Goal: Task Accomplishment & Management: Manage account settings

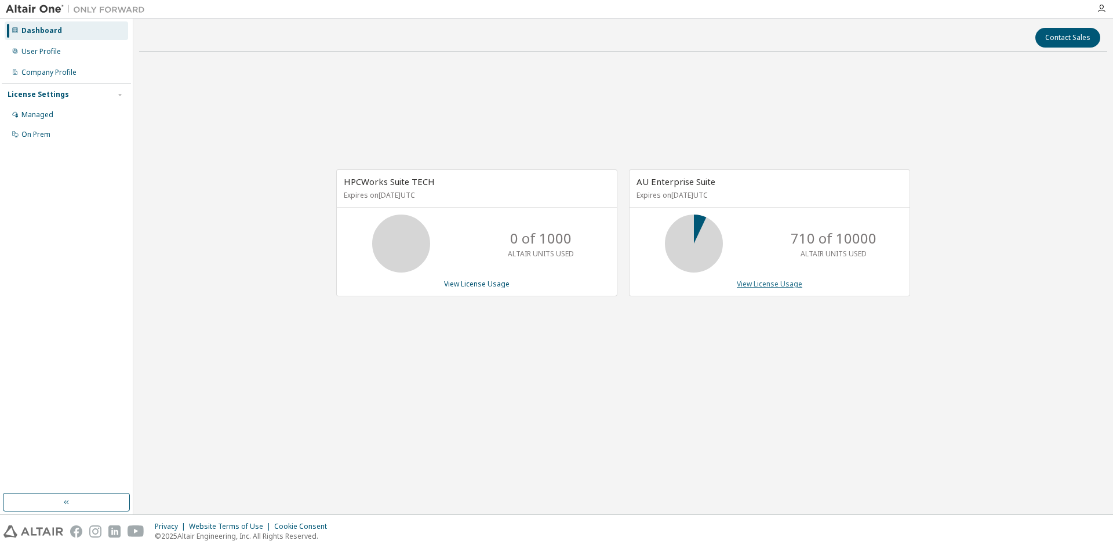
click at [755, 282] on link "View License Usage" at bounding box center [770, 284] width 66 height 10
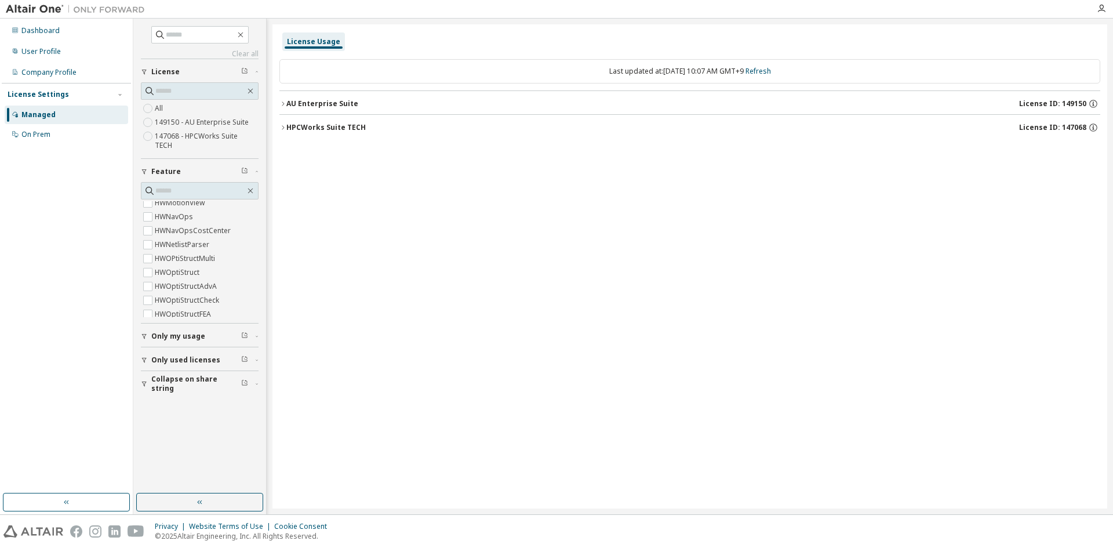
scroll to position [2846, 0]
click at [205, 185] on input "text" at bounding box center [200, 191] width 90 height 12
click at [22, 47] on div "User Profile" at bounding box center [40, 51] width 39 height 9
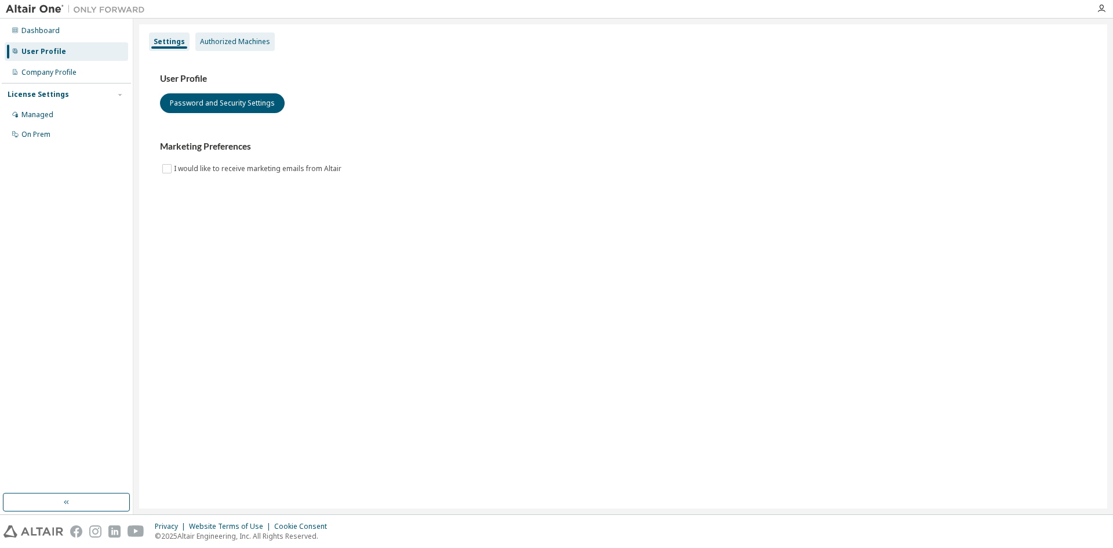
click at [218, 45] on div "Authorized Machines" at bounding box center [235, 41] width 70 height 9
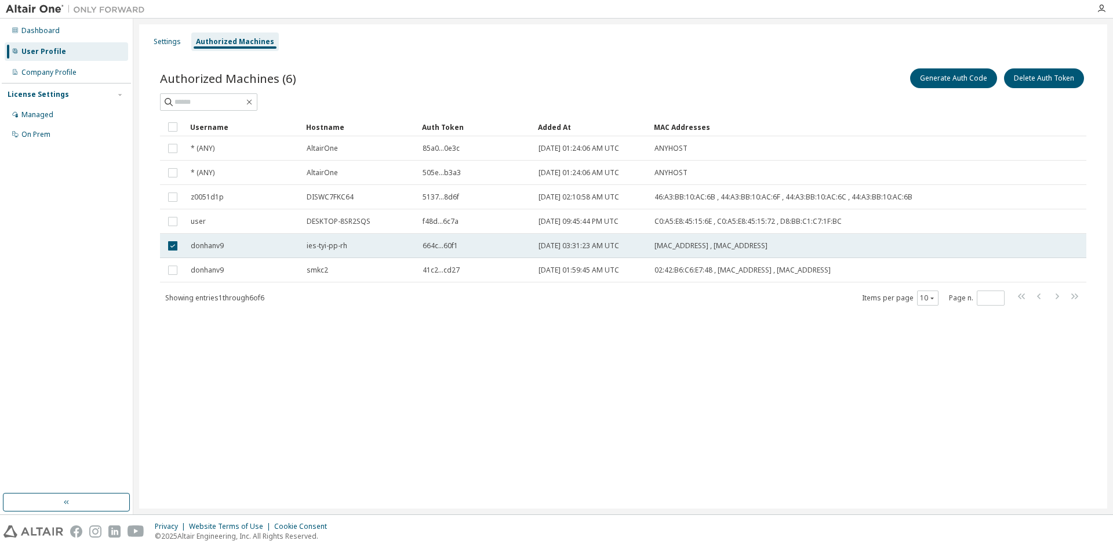
click at [700, 246] on span "00:50:56:8F:8C:16 , 52:54:00:78:1E:0E" at bounding box center [710, 245] width 113 height 9
click at [712, 246] on span "00:50:56:8F:8C:16 , 52:54:00:78:1E:0E" at bounding box center [710, 245] width 113 height 9
click at [420, 326] on div "Authorized Machines (6) Generate Auth Code Delete Auth Token Clear Load Save Sa…" at bounding box center [623, 194] width 954 height 284
drag, startPoint x: 521, startPoint y: 245, endPoint x: 363, endPoint y: 325, distance: 176.3
click at [367, 332] on div "Authorized Machines (6) Generate Auth Code Delete Auth Token Clear Load Save Sa…" at bounding box center [623, 194] width 954 height 284
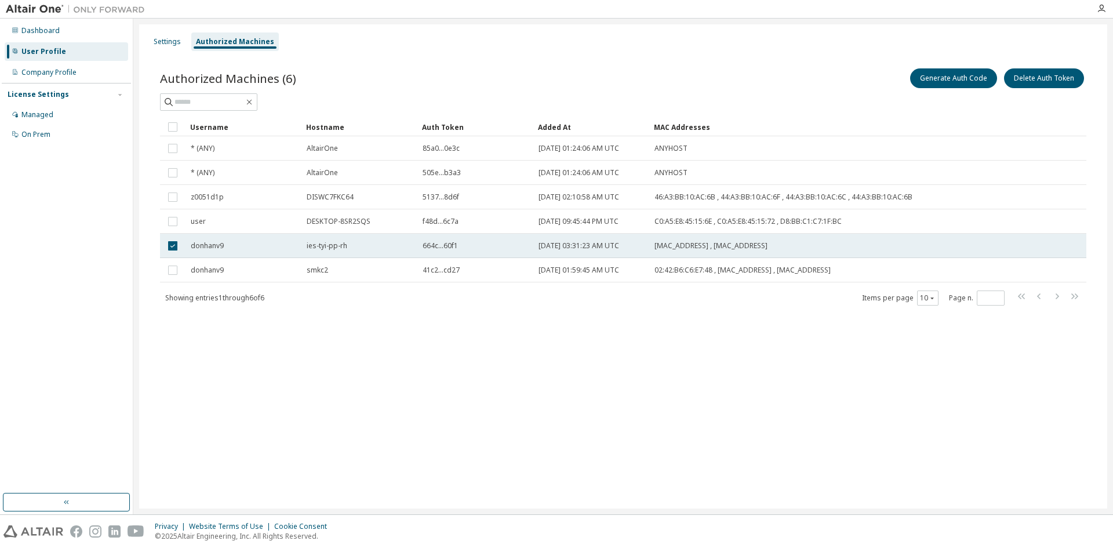
click at [345, 247] on span "ies-tyi-pp-rh" at bounding box center [327, 245] width 41 height 9
click at [361, 250] on td "ies-tyi-pp-rh" at bounding box center [359, 246] width 116 height 24
click at [38, 29] on div "Dashboard" at bounding box center [40, 30] width 38 height 9
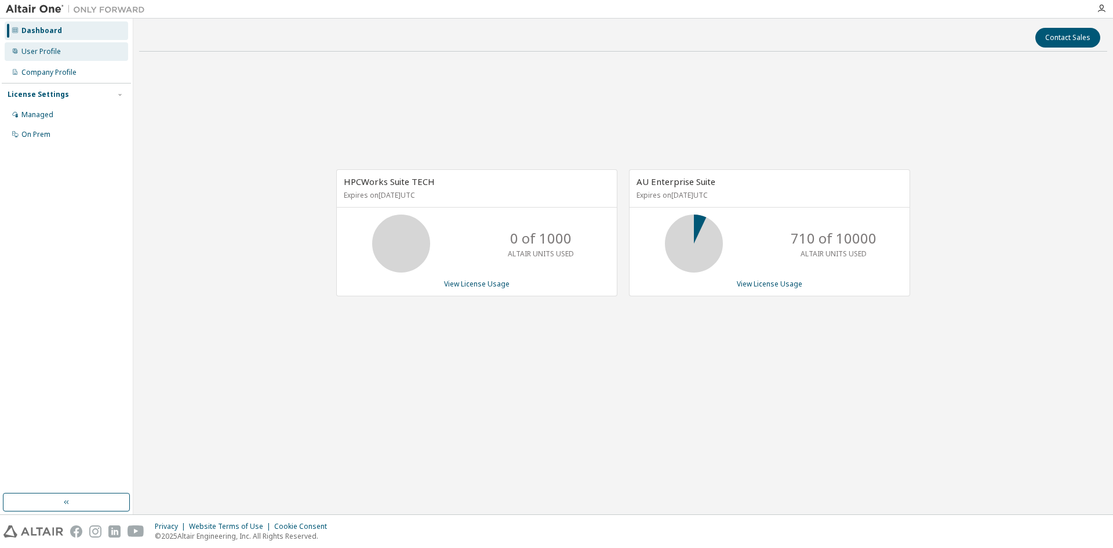
click at [34, 53] on div "User Profile" at bounding box center [40, 51] width 39 height 9
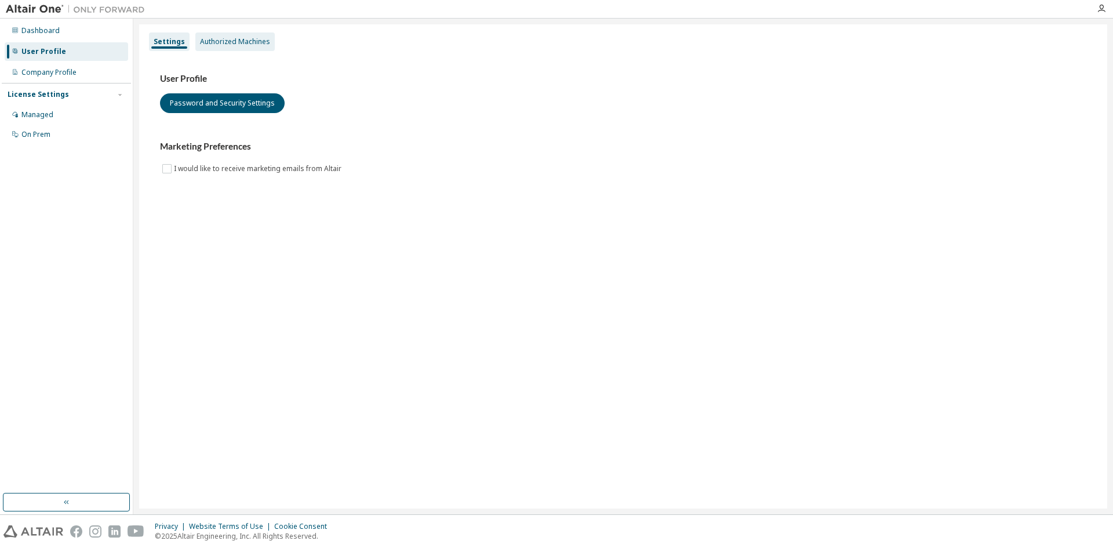
click at [236, 42] on div "Authorized Machines" at bounding box center [235, 41] width 70 height 9
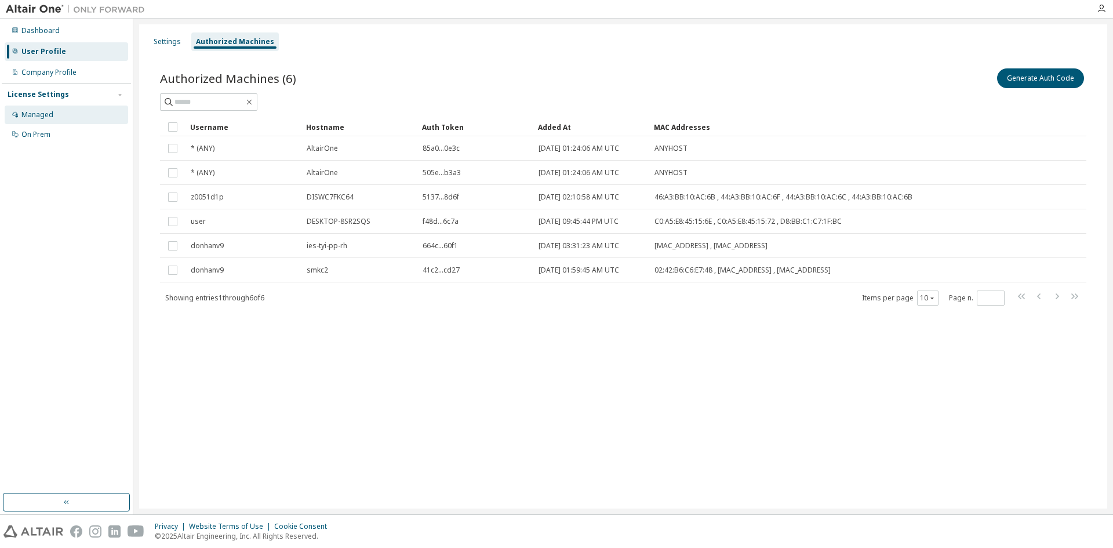
click at [30, 112] on div "Managed" at bounding box center [37, 114] width 32 height 9
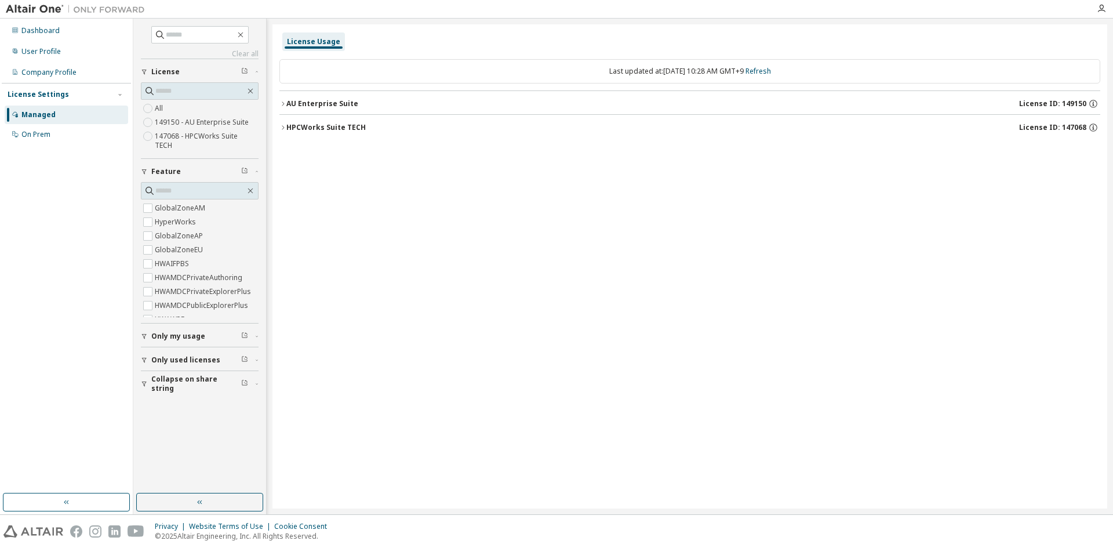
click at [283, 104] on icon "button" at bounding box center [282, 103] width 7 height 7
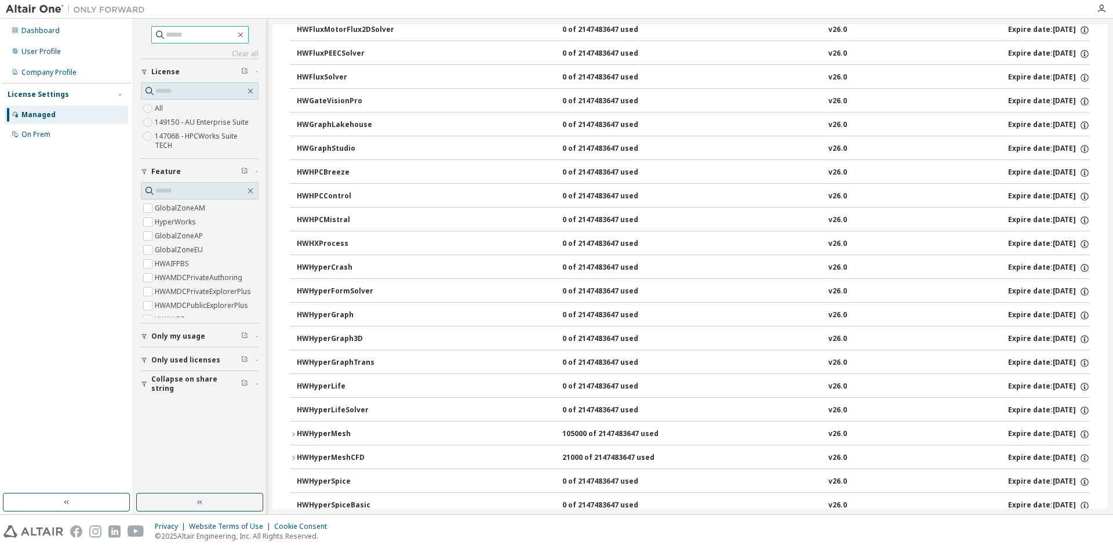
scroll to position [2377, 0]
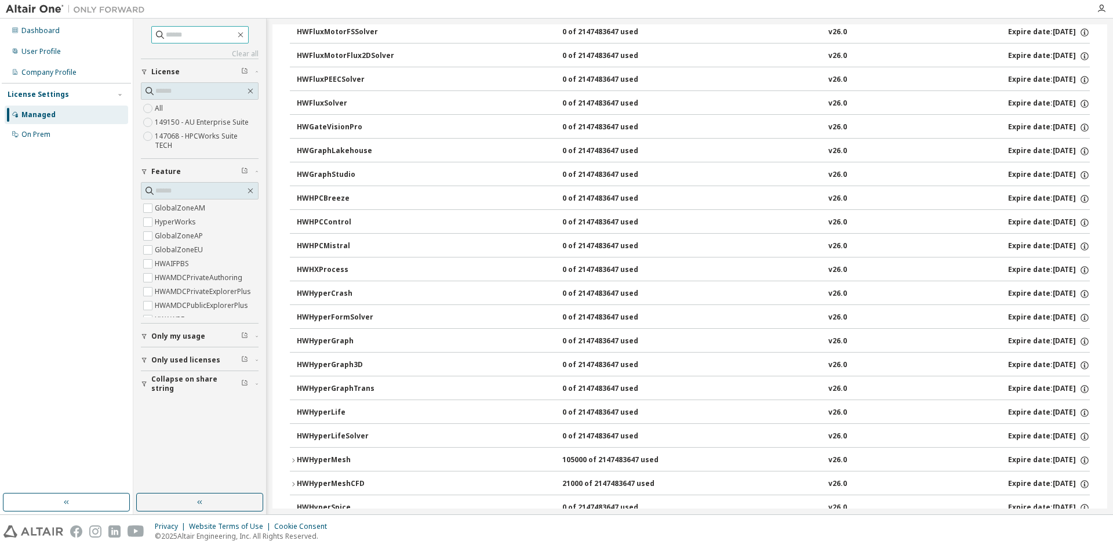
click at [205, 30] on input "text" at bounding box center [201, 35] width 70 height 12
type input "*"
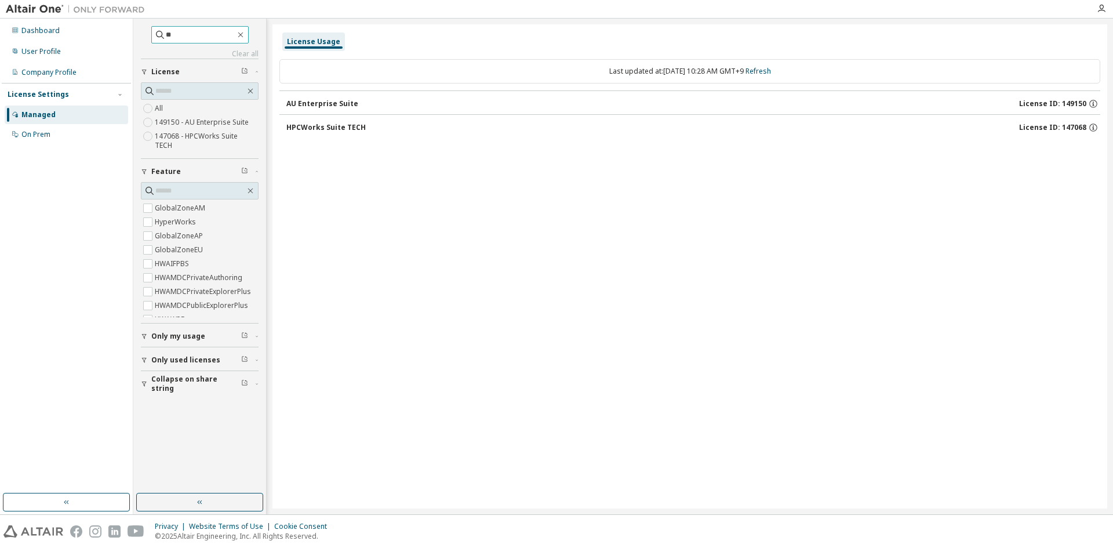
type input "*"
click at [39, 137] on div "On Prem" at bounding box center [35, 134] width 29 height 9
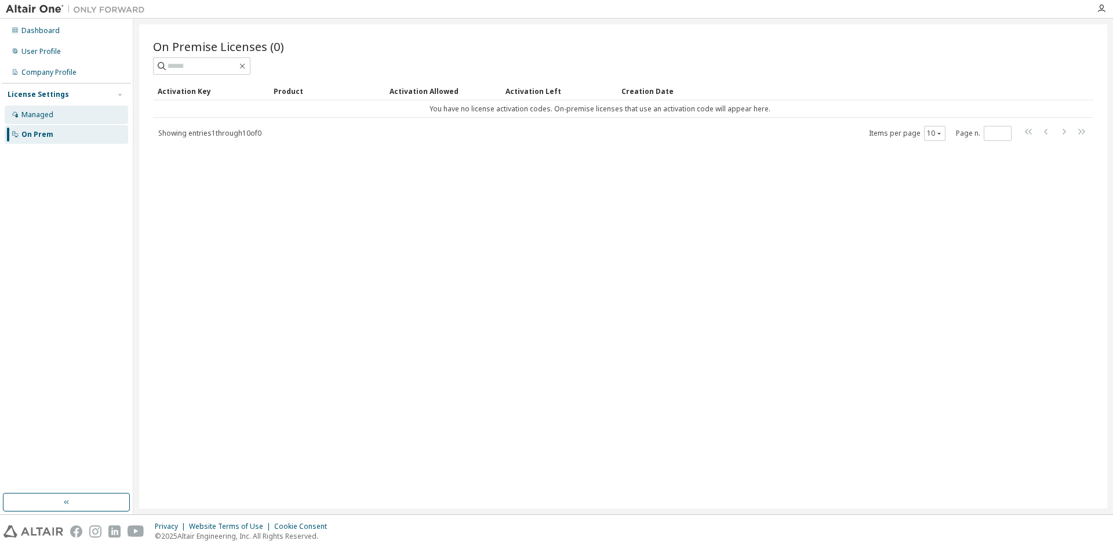
click at [25, 110] on div "Managed" at bounding box center [37, 114] width 32 height 9
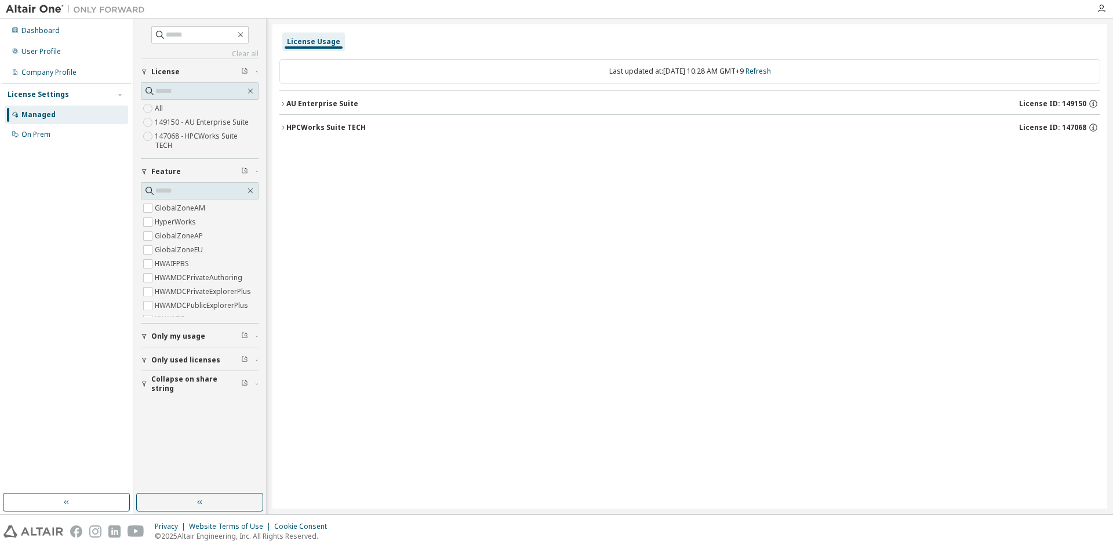
click at [173, 355] on span "Only used licenses" at bounding box center [185, 359] width 69 height 9
click at [328, 129] on div "HPCWorks Suite TECH" at bounding box center [325, 127] width 79 height 9
click at [319, 103] on div "AU Enterprise Suite" at bounding box center [322, 103] width 72 height 9
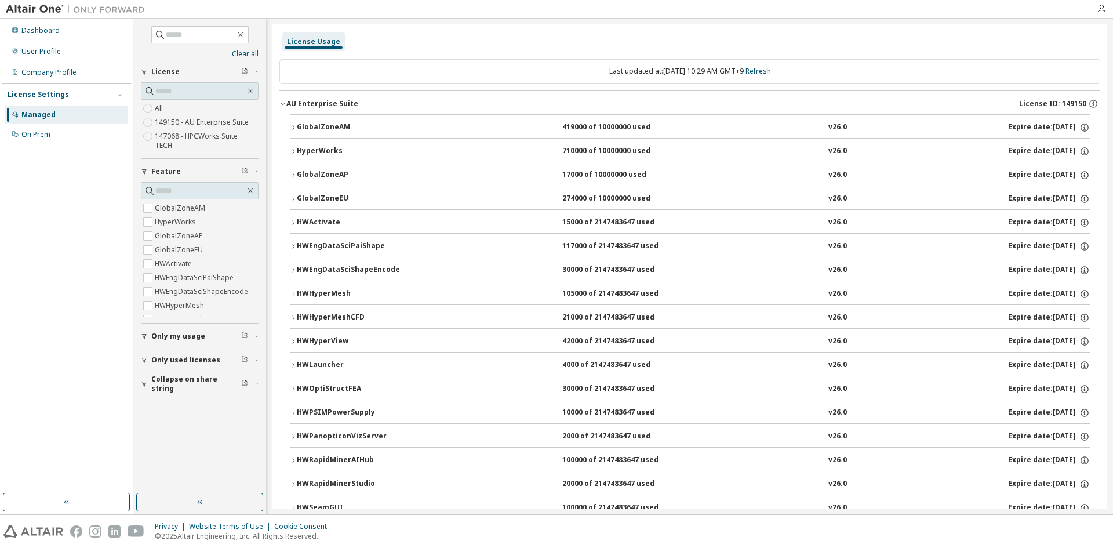
click at [282, 104] on icon "button" at bounding box center [283, 104] width 4 height 2
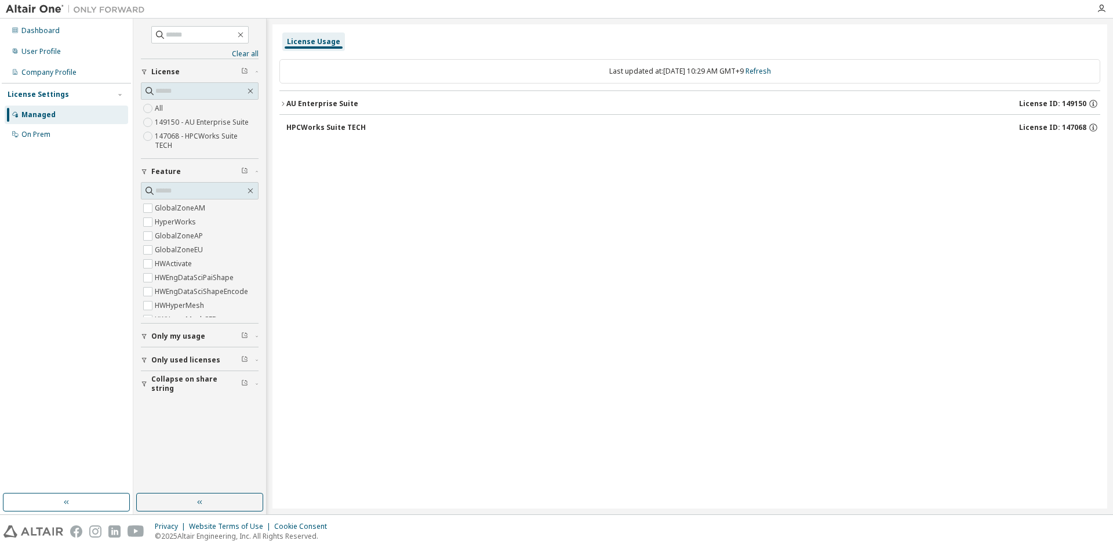
click at [179, 332] on span "Only my usage" at bounding box center [178, 336] width 54 height 9
click at [172, 389] on span "Only used licenses" at bounding box center [185, 393] width 69 height 9
click at [235, 121] on label "149150 - AU Enterprise Suite" at bounding box center [203, 122] width 96 height 14
click at [285, 104] on icon "button" at bounding box center [282, 103] width 7 height 7
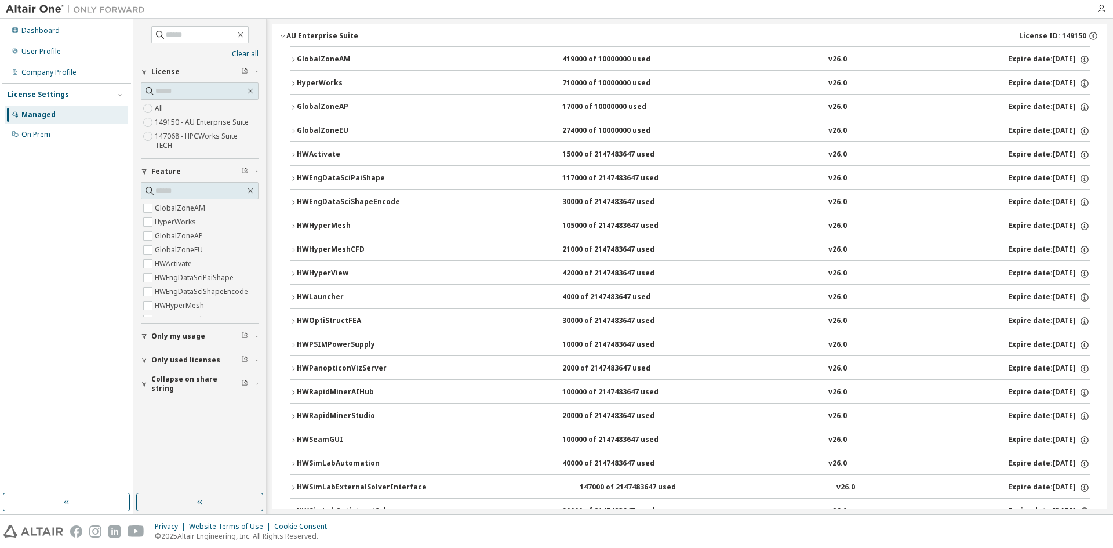
scroll to position [173, 0]
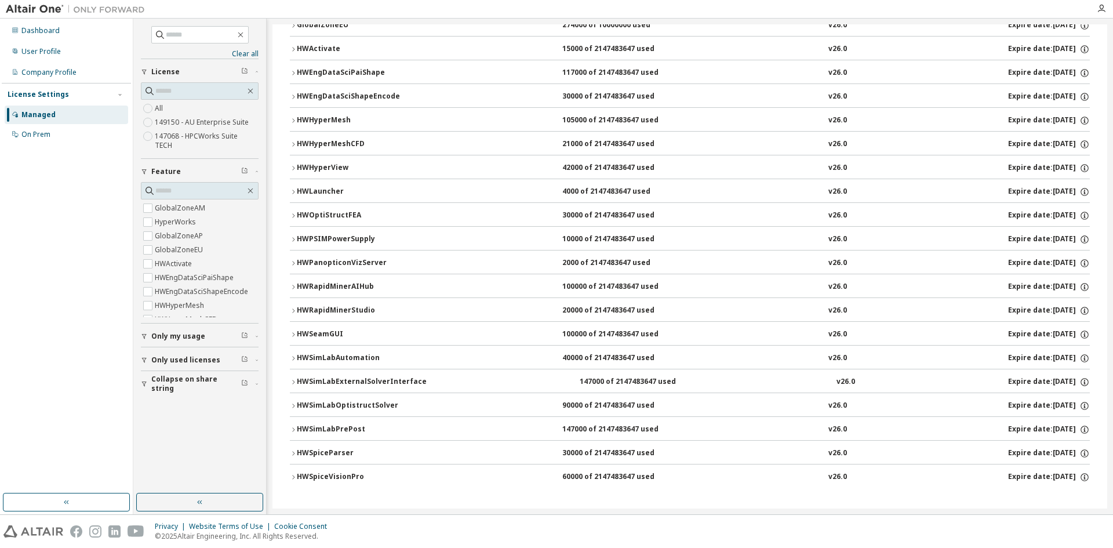
click at [210, 138] on label "147068 - HPCWorks Suite TECH" at bounding box center [207, 140] width 104 height 23
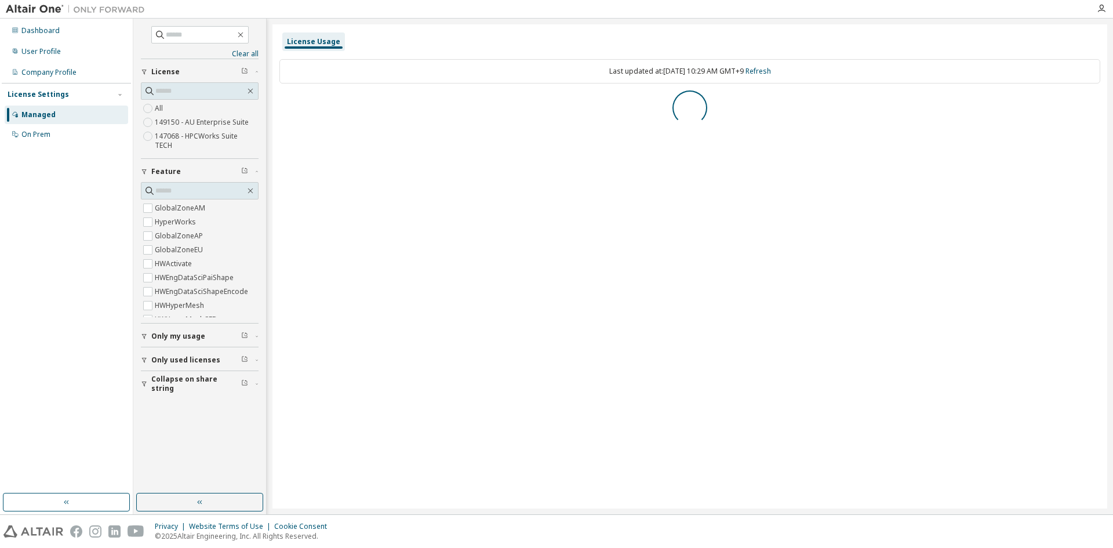
scroll to position [0, 0]
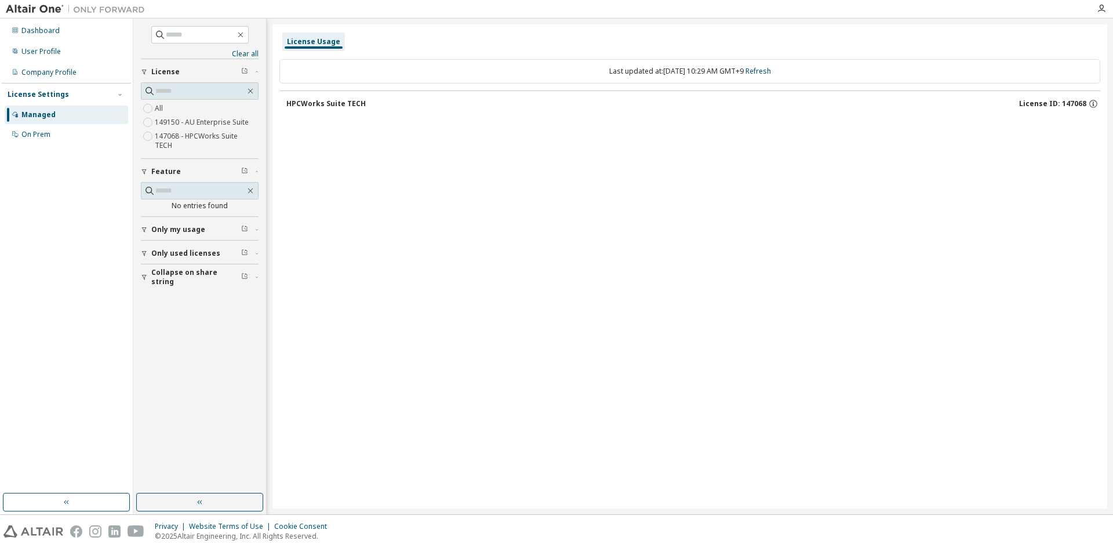
click at [314, 104] on div "HPCWorks Suite TECH" at bounding box center [325, 103] width 79 height 9
click at [37, 28] on div "Dashboard" at bounding box center [40, 30] width 38 height 9
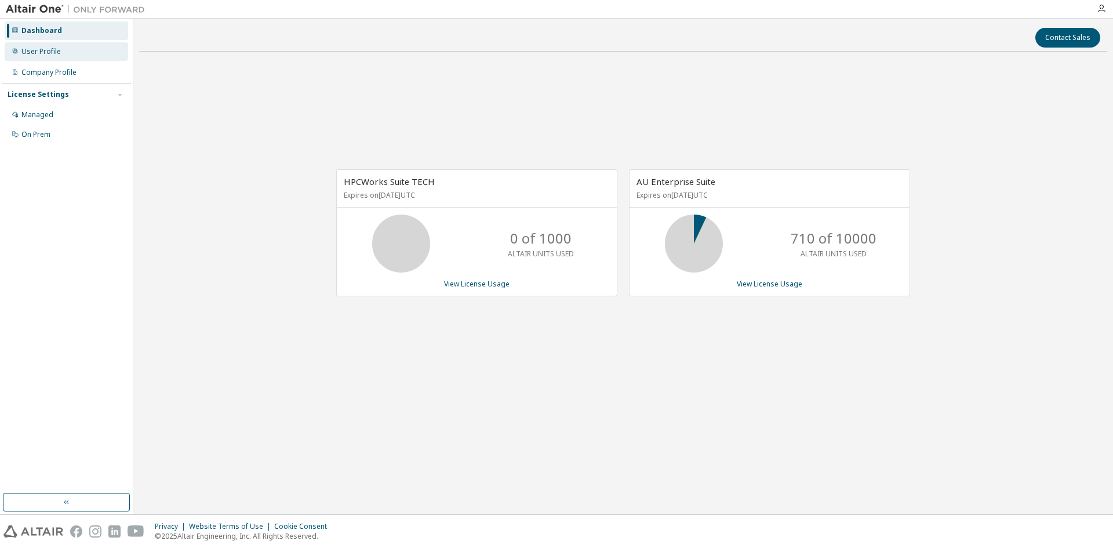
click at [39, 48] on div "User Profile" at bounding box center [40, 51] width 39 height 9
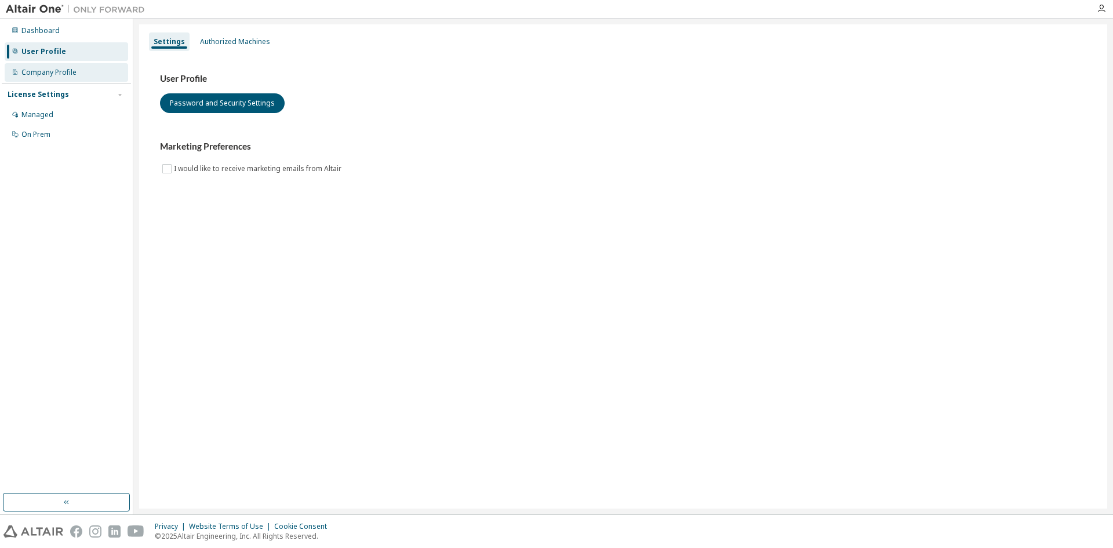
click at [48, 72] on div "Company Profile" at bounding box center [48, 72] width 55 height 9
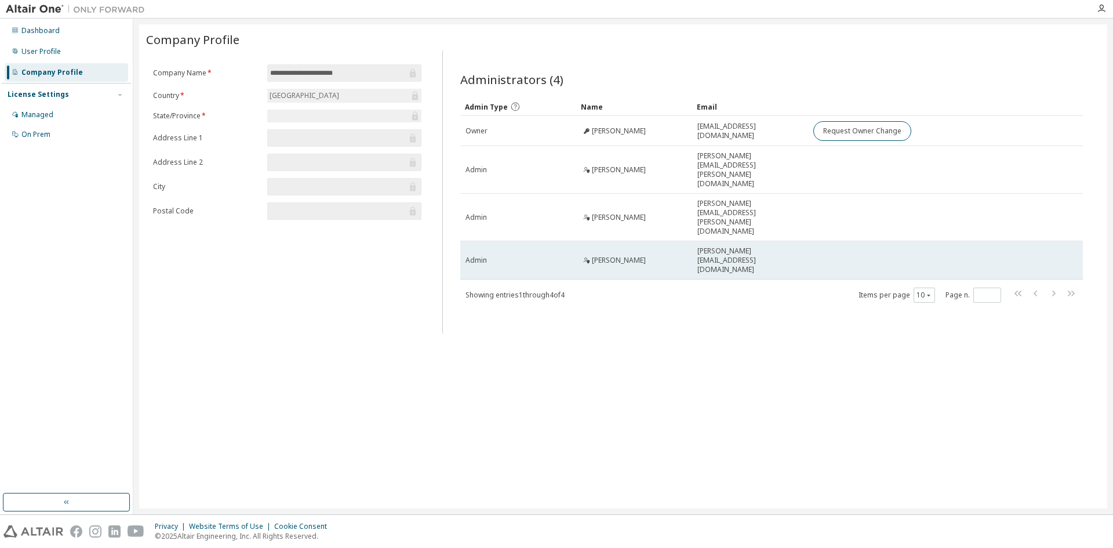
click at [481, 256] on span "Admin" at bounding box center [475, 260] width 21 height 9
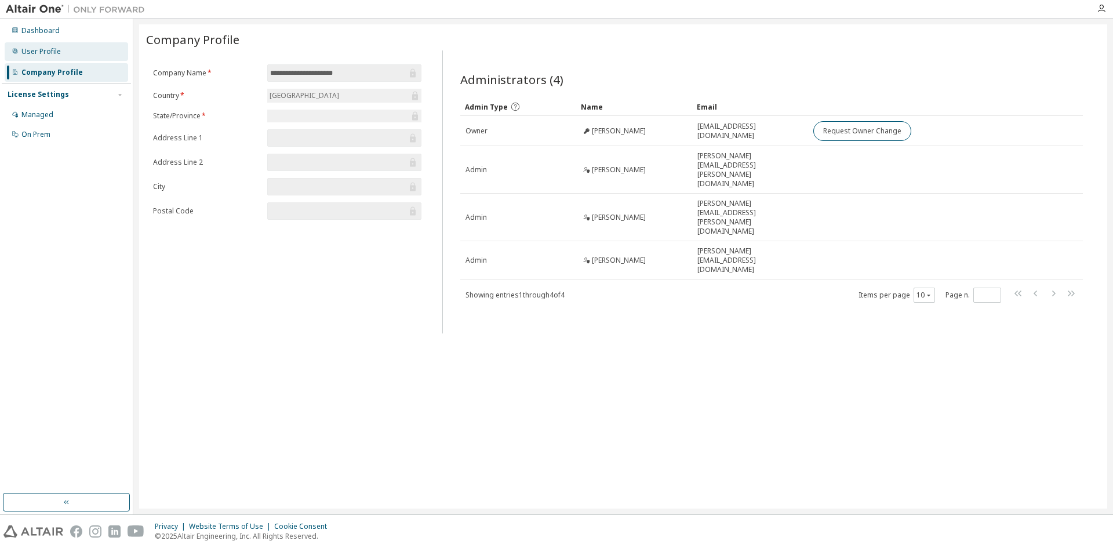
click at [21, 54] on div "User Profile" at bounding box center [40, 51] width 39 height 9
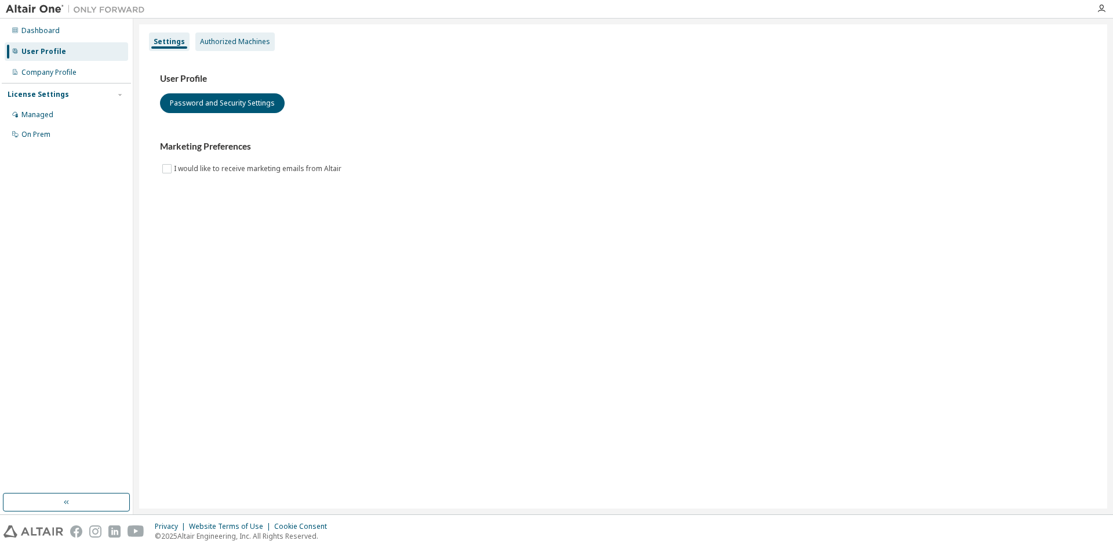
click at [245, 41] on div "Authorized Machines" at bounding box center [235, 41] width 70 height 9
